Goal: Information Seeking & Learning: Learn about a topic

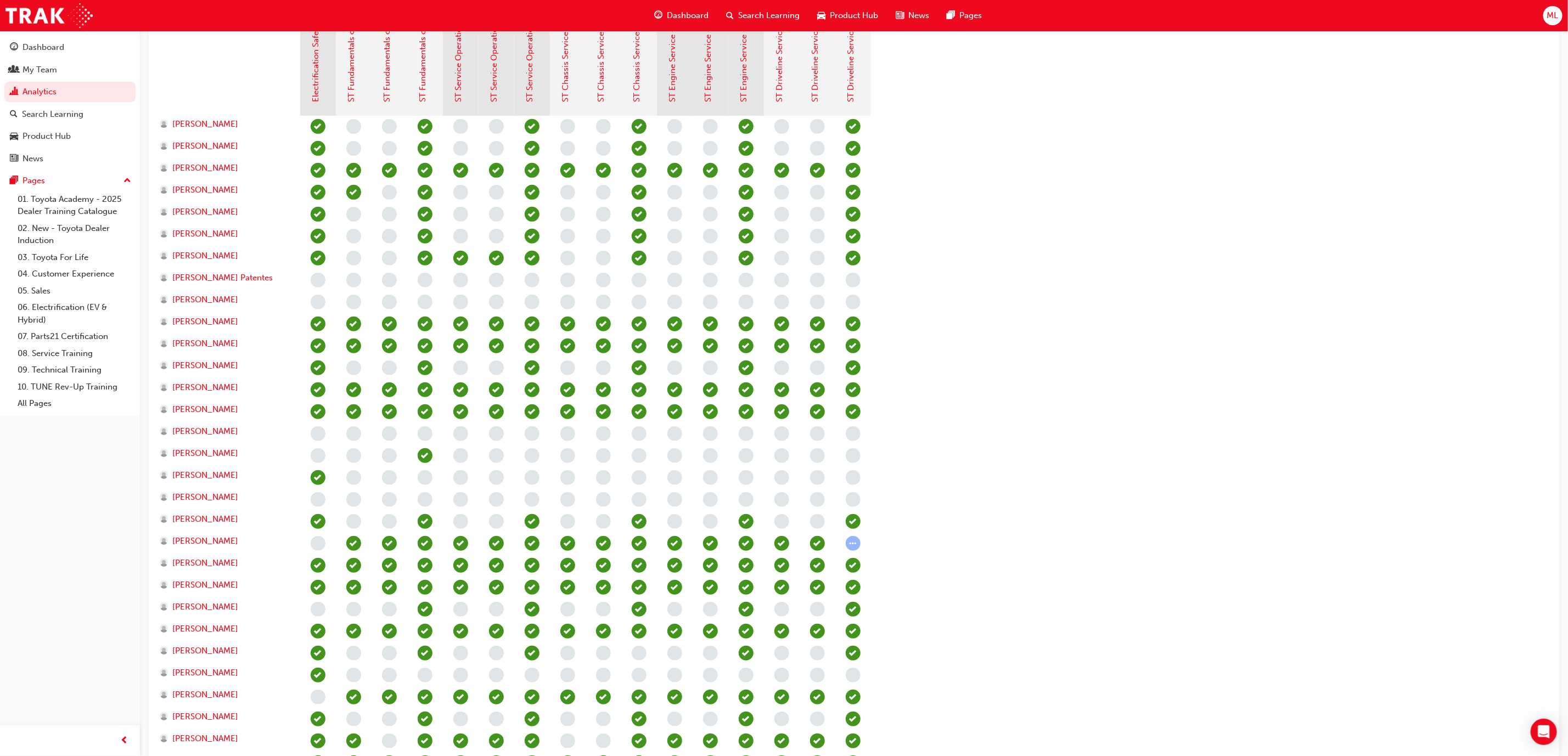
scroll to position [338, 0]
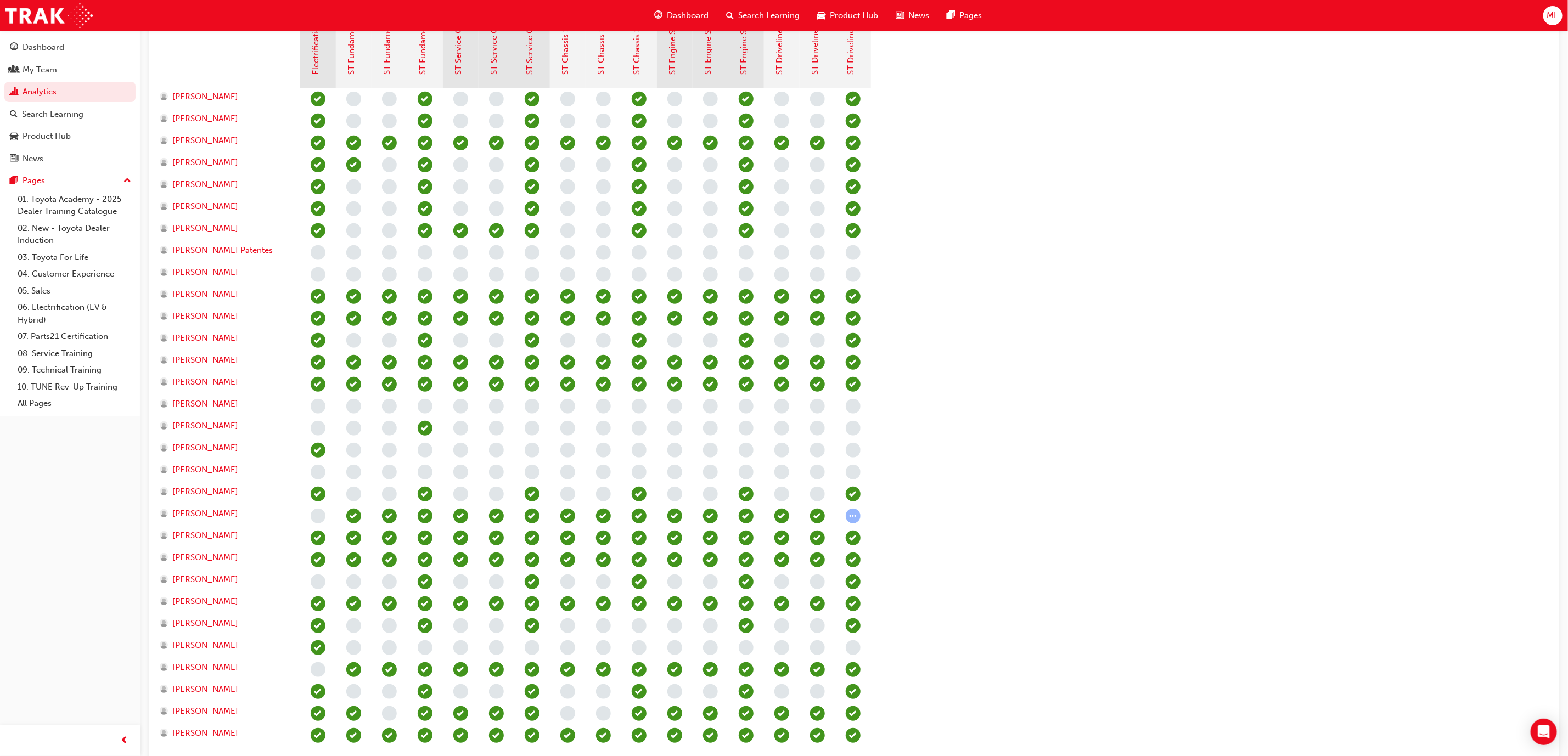
click at [847, 517] on span "learningRecordVerb_ATTEMPT-icon" at bounding box center [853, 516] width 15 height 15
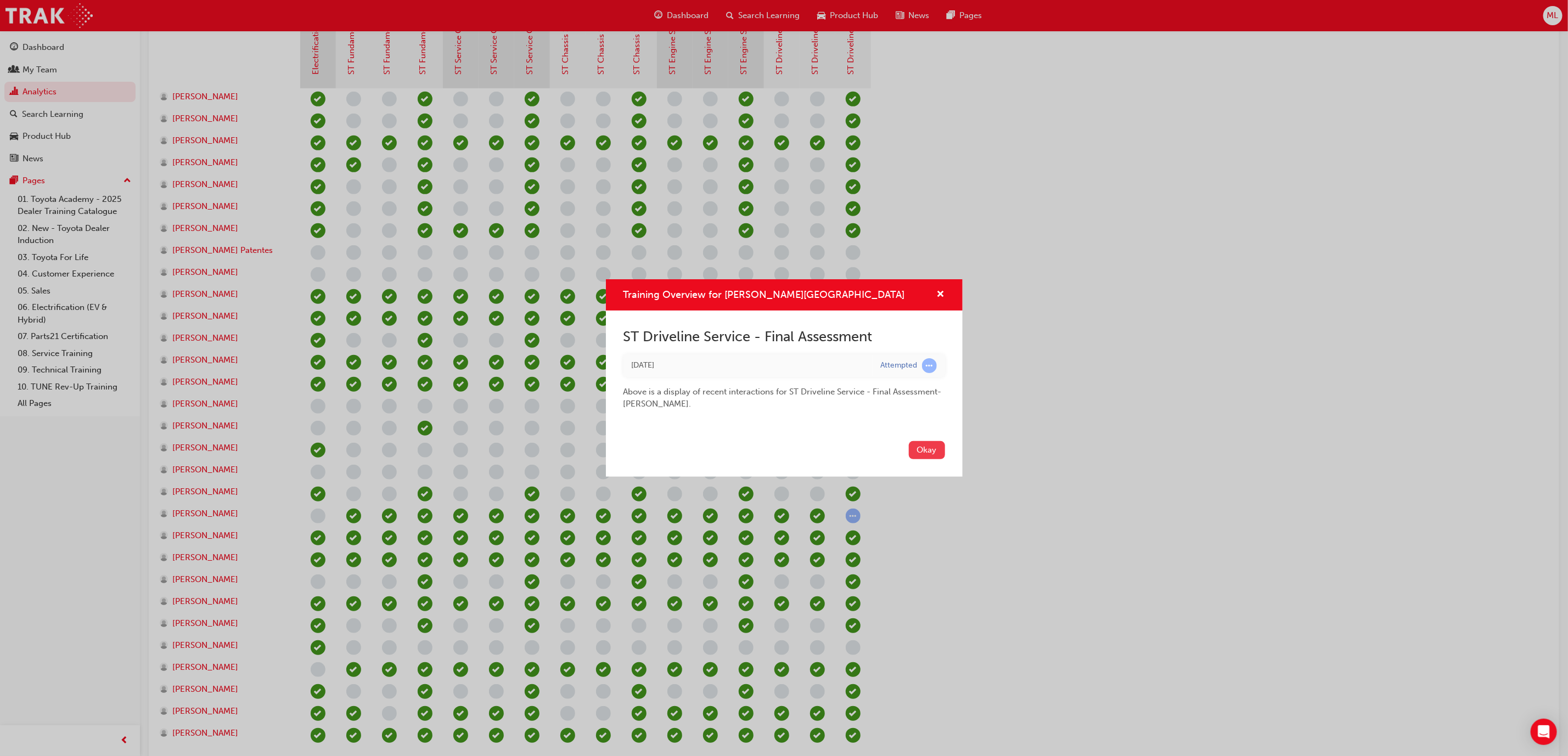
click at [929, 449] on button "Okay" at bounding box center [927, 450] width 37 height 18
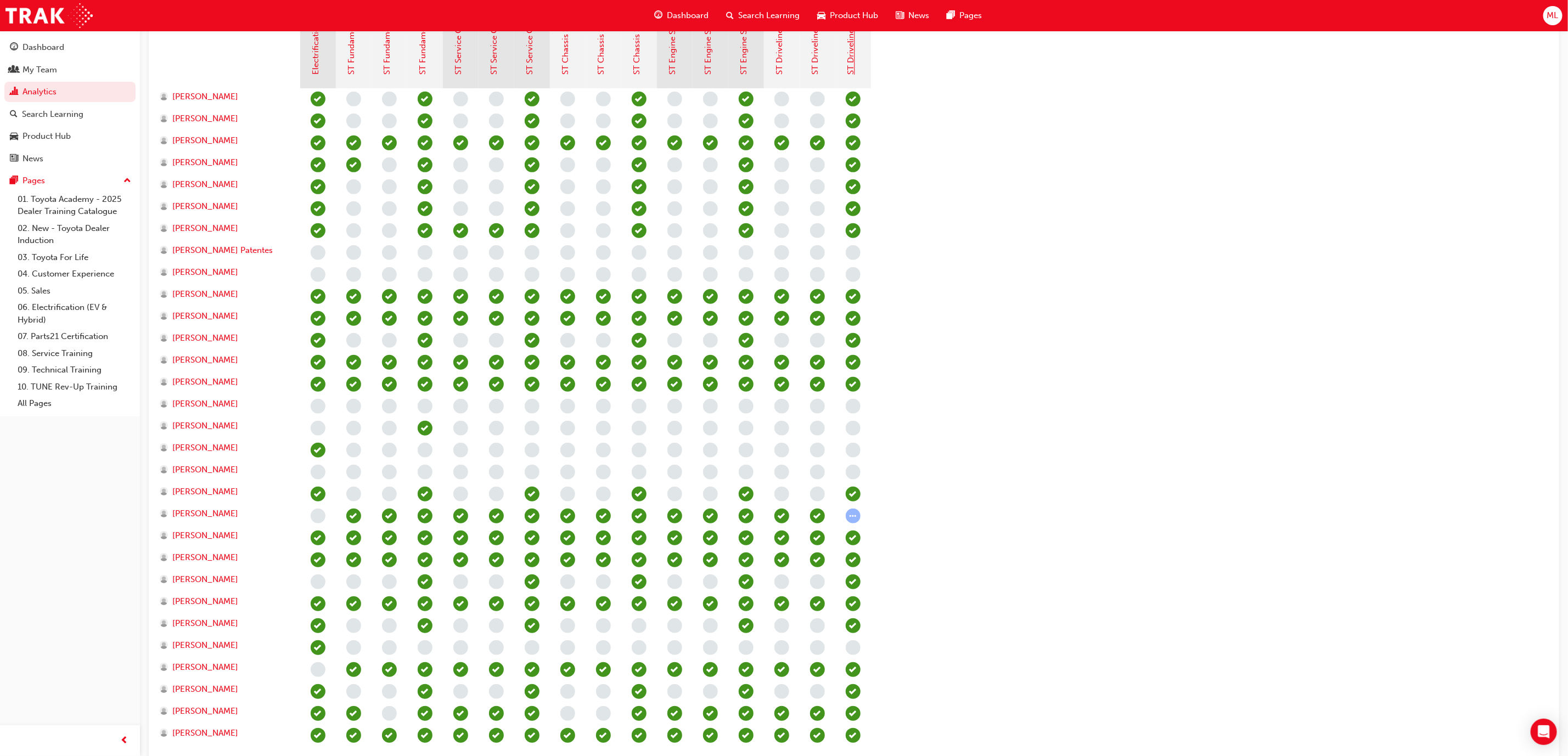
click at [850, 53] on link "ST Driveline Service - Final Assessment" at bounding box center [851, 1] width 10 height 148
